Goal: Complete application form

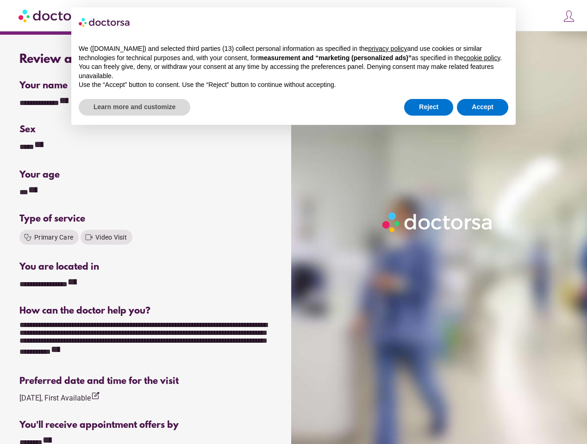
click at [293, 222] on div at bounding box center [440, 253] width 299 height 444
click at [50, 102] on div "**********" at bounding box center [50, 102] width 62 height 12
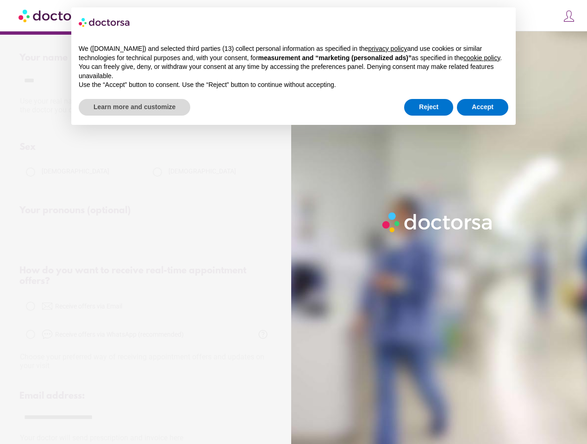
click at [33, 146] on div "Sex" at bounding box center [146, 147] width 254 height 11
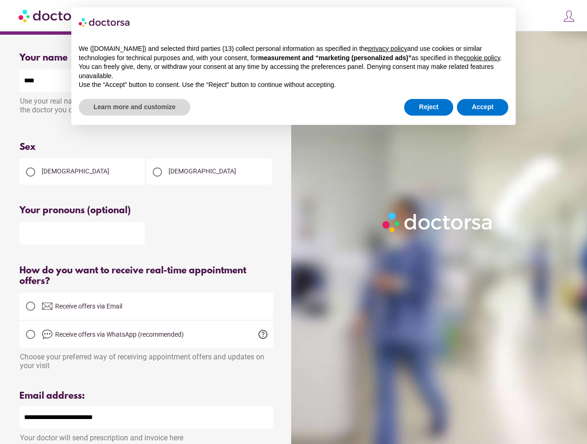
click at [29, 191] on div "Please select an option" at bounding box center [146, 193] width 254 height 12
click at [49, 237] on input "text" at bounding box center [81, 233] width 125 height 23
click at [106, 237] on input "text" at bounding box center [81, 233] width 125 height 23
click at [52, 283] on div "How do you want to receive real-time appointment offers?" at bounding box center [146, 276] width 254 height 21
click at [146, 340] on span "Receive offers via WhatsApp (recommended)" at bounding box center [157, 334] width 231 height 11
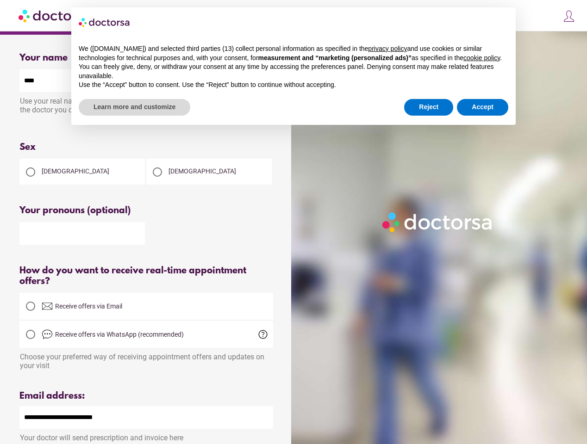
click at [61, 398] on div "Email address:" at bounding box center [146, 396] width 254 height 11
click at [41, 440] on div "Your doctor will send prescription and invoice here" at bounding box center [146, 435] width 254 height 13
